Goal: Information Seeking & Learning: Learn about a topic

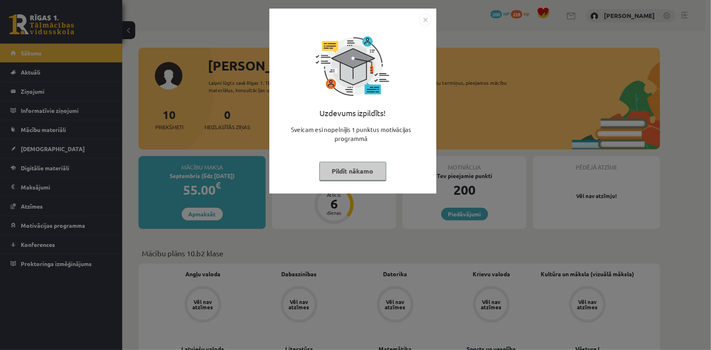
click at [428, 22] on img "Close" at bounding box center [425, 19] width 12 height 12
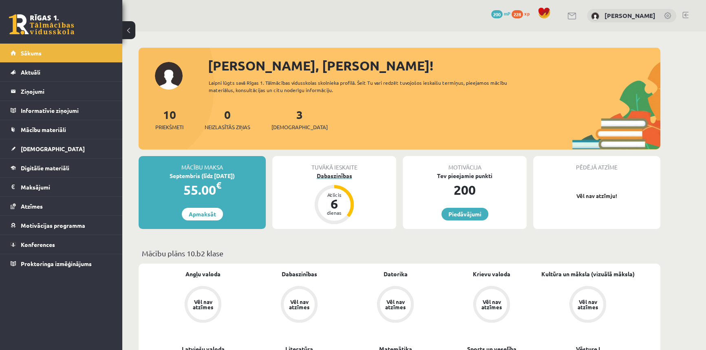
click at [328, 216] on div "Atlicis 6 dienas" at bounding box center [334, 204] width 33 height 33
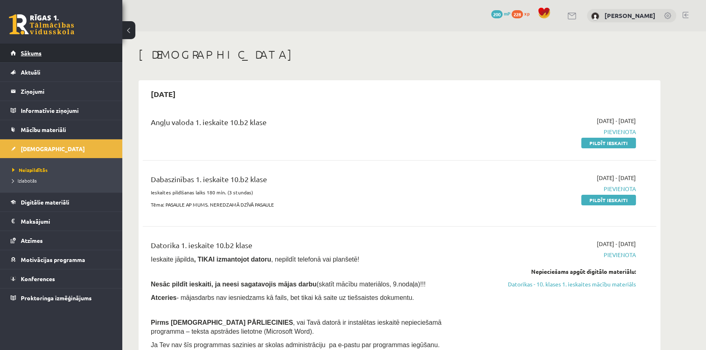
click at [26, 53] on span "Sākums" at bounding box center [31, 52] width 21 height 7
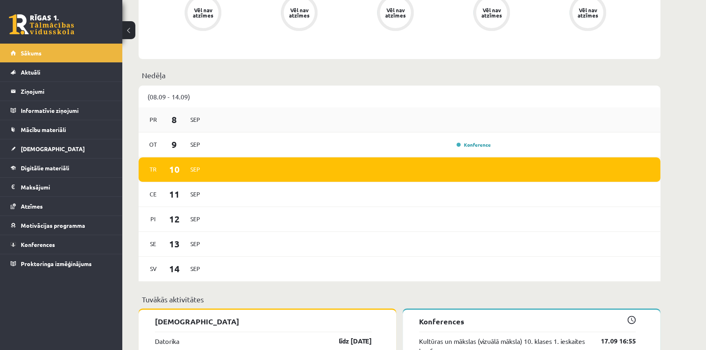
scroll to position [296, 0]
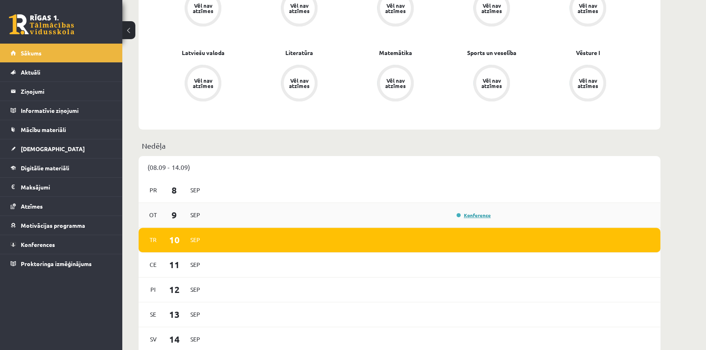
click at [480, 214] on link "Konference" at bounding box center [473, 215] width 34 height 7
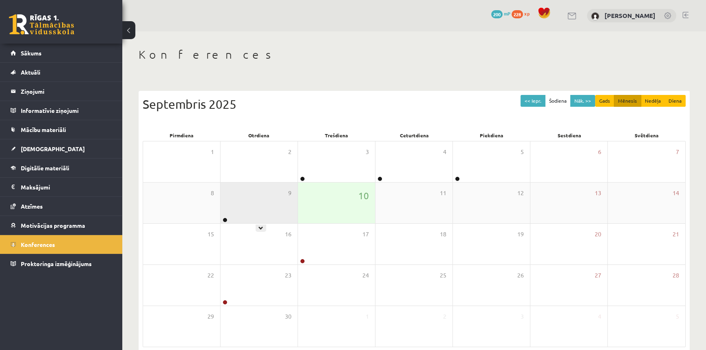
click at [228, 216] on div "9" at bounding box center [258, 203] width 77 height 41
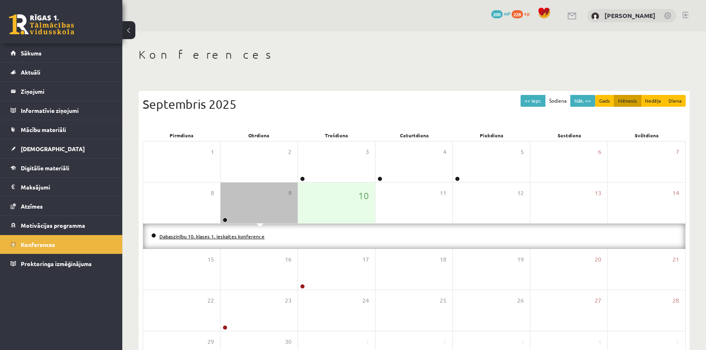
click at [224, 236] on link "Dabaszinību 10. klases 1. ieskaites konference" at bounding box center [211, 236] width 105 height 7
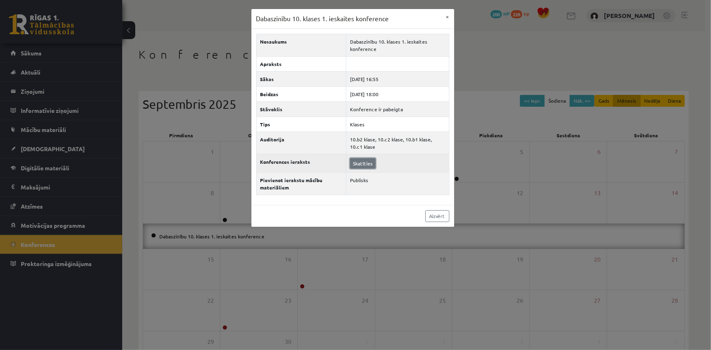
click at [370, 162] on link "Skatīties" at bounding box center [363, 163] width 26 height 11
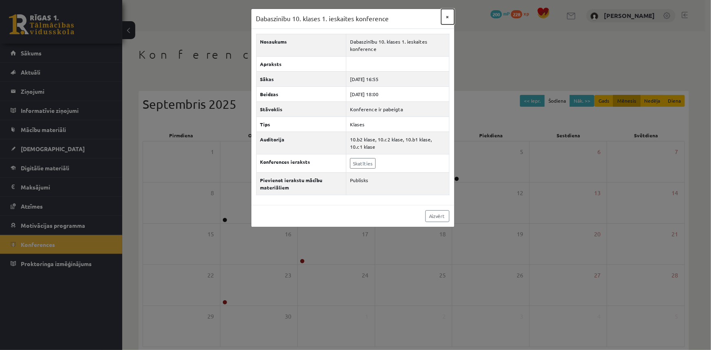
drag, startPoint x: 370, startPoint y: 162, endPoint x: 447, endPoint y: 13, distance: 167.7
click at [447, 13] on button "×" at bounding box center [447, 16] width 13 height 15
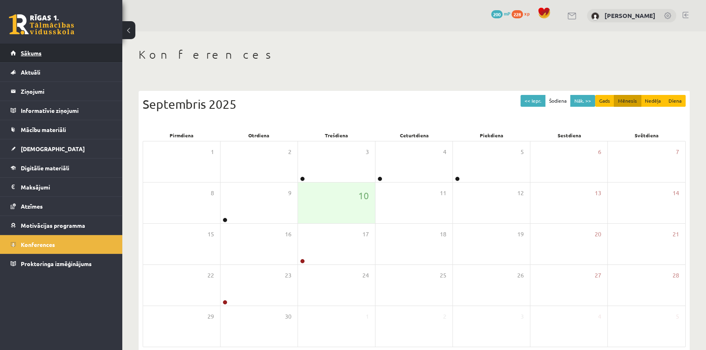
click at [52, 58] on link "Sākums" at bounding box center [61, 53] width 101 height 19
